Goal: Transaction & Acquisition: Book appointment/travel/reservation

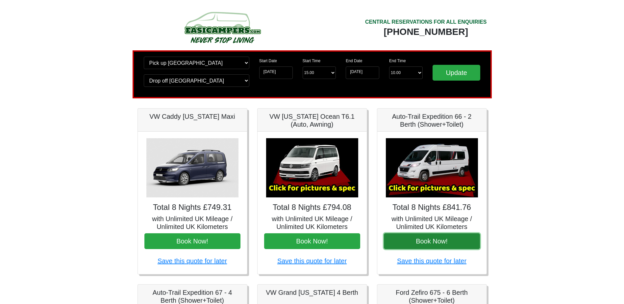
click at [436, 243] on button "Book Now!" at bounding box center [432, 241] width 96 height 16
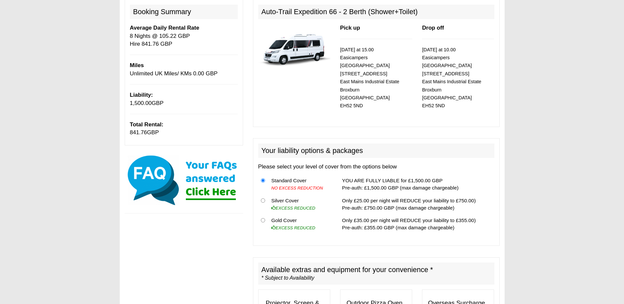
scroll to position [99, 0]
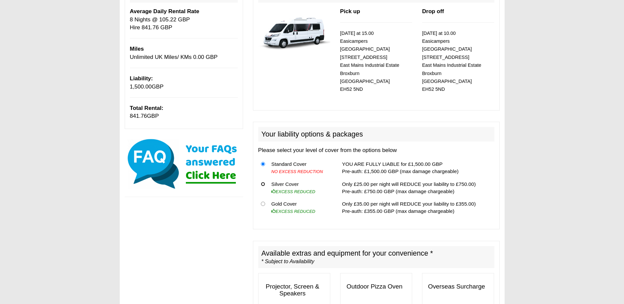
click at [261, 182] on input "radio" at bounding box center [263, 184] width 4 height 4
radio input "true"
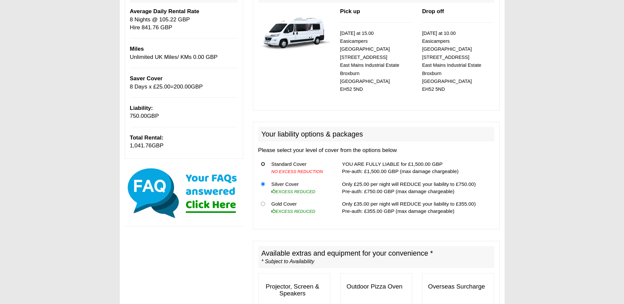
click at [263, 162] on input "radio" at bounding box center [263, 164] width 4 height 4
radio input "true"
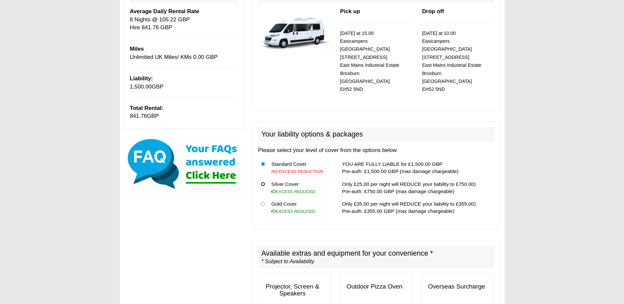
click at [263, 182] on input "radio" at bounding box center [263, 184] width 4 height 4
radio input "true"
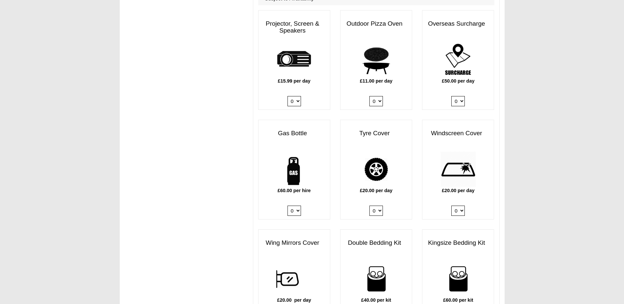
scroll to position [362, 0]
click at [299, 205] on select "0 1" at bounding box center [293, 210] width 13 height 10
select select "Gas Bottle x QTY 1 @ 60.00 GBP per hire."
click at [287, 205] on select "0 1" at bounding box center [293, 210] width 13 height 10
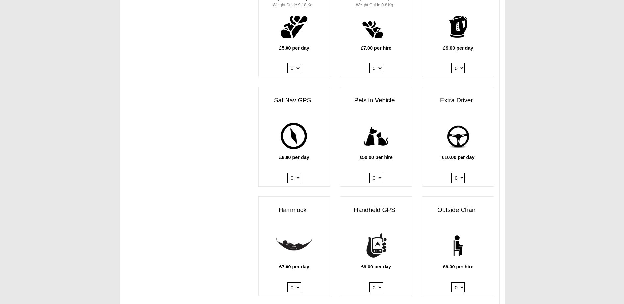
scroll to position [723, 0]
click at [462, 172] on select "0 1" at bounding box center [457, 177] width 13 height 10
select select "Extra Driver x QTY 1 @ 10.00 GBP per day."
click at [451, 172] on select "0 1" at bounding box center [457, 177] width 13 height 10
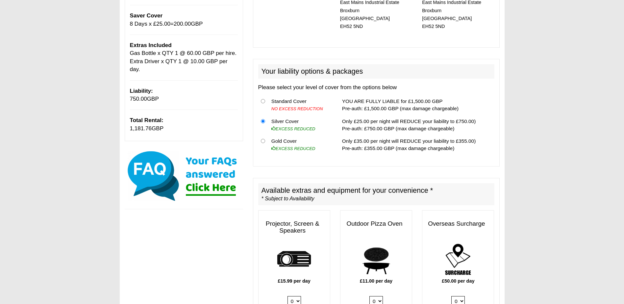
scroll to position [33, 0]
